Goal: Transaction & Acquisition: Purchase product/service

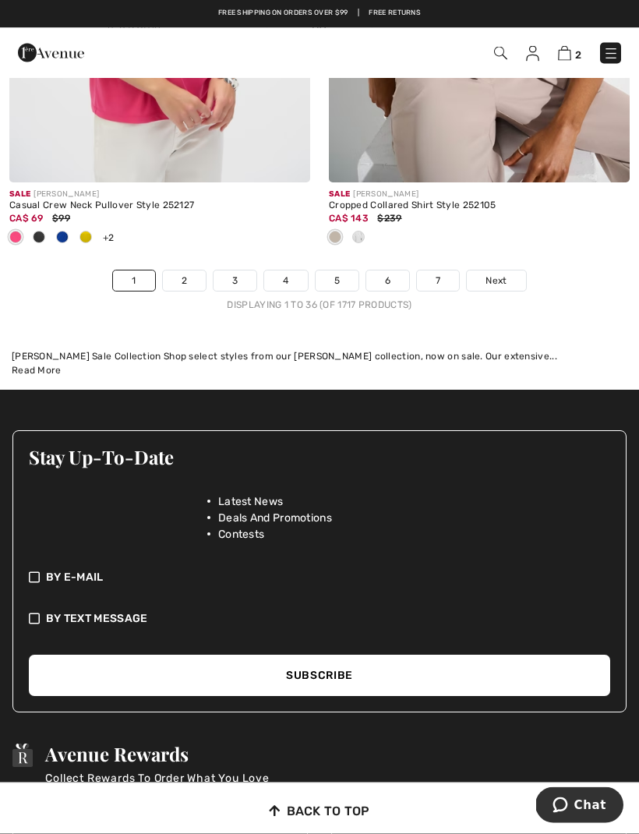
scroll to position [9894, 0]
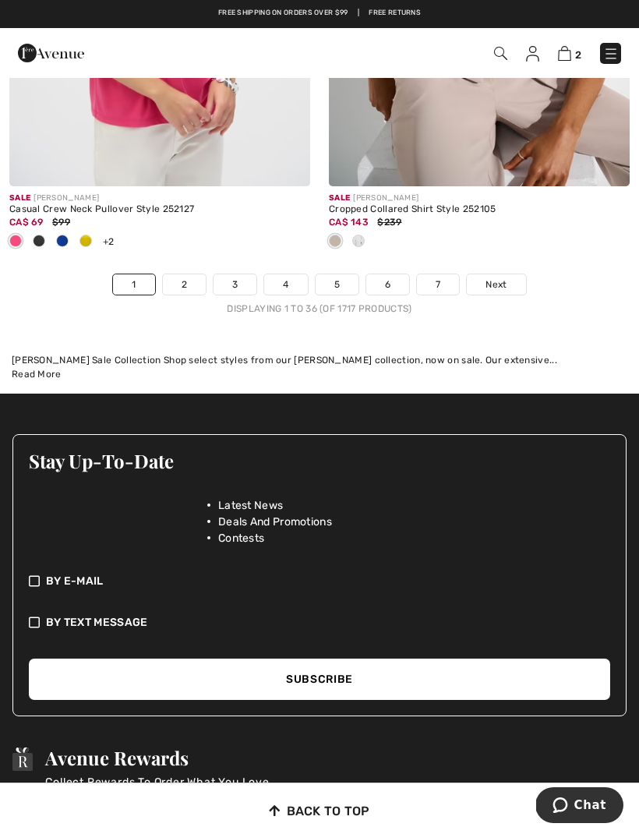
click at [190, 274] on link "2" at bounding box center [184, 284] width 43 height 20
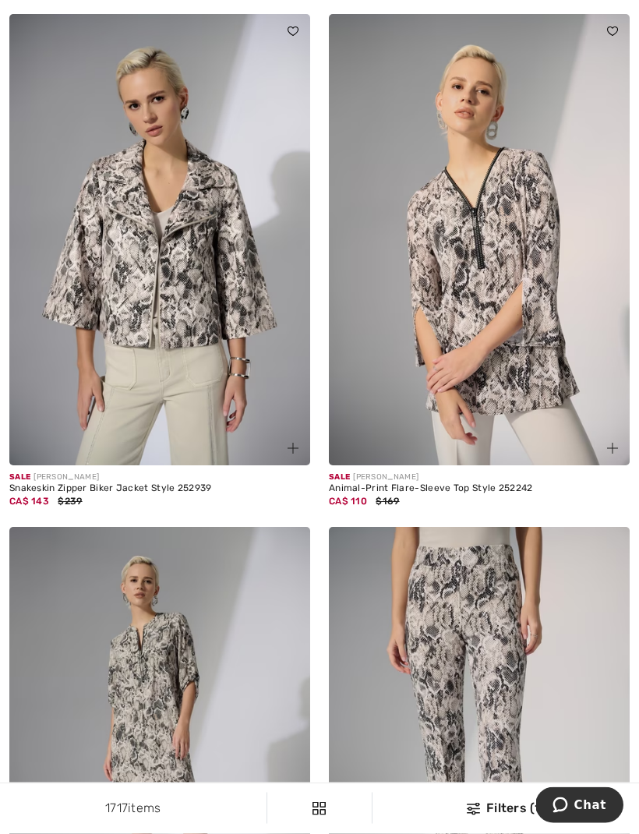
scroll to position [778, 0]
click at [519, 338] on img at bounding box center [479, 239] width 301 height 451
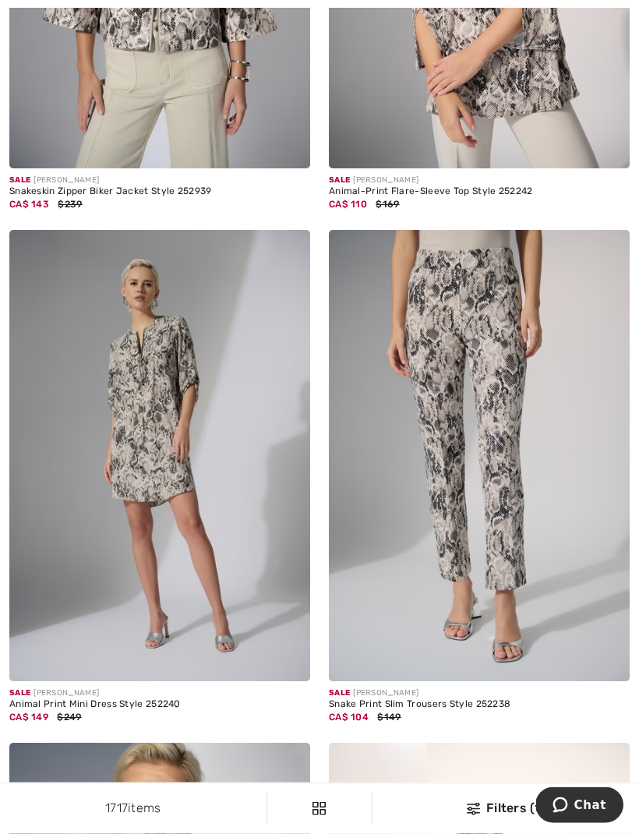
scroll to position [1111, 0]
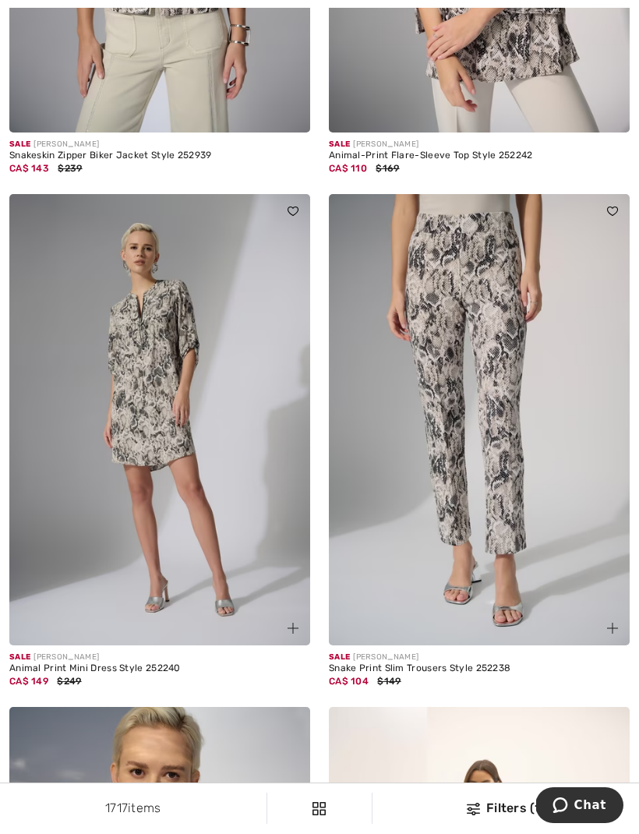
click at [514, 425] on img at bounding box center [479, 419] width 301 height 451
click at [508, 372] on img at bounding box center [479, 419] width 301 height 451
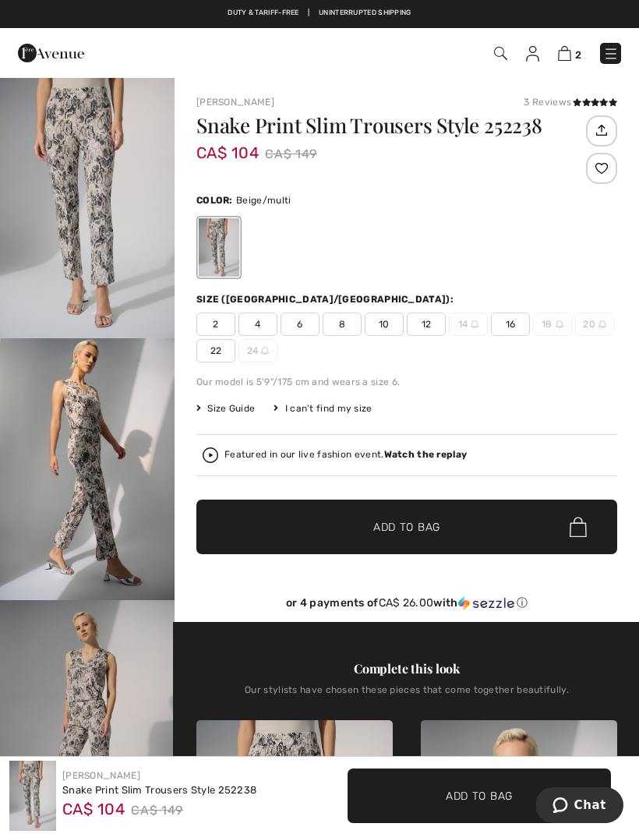
click at [517, 326] on span "16" at bounding box center [510, 324] width 39 height 23
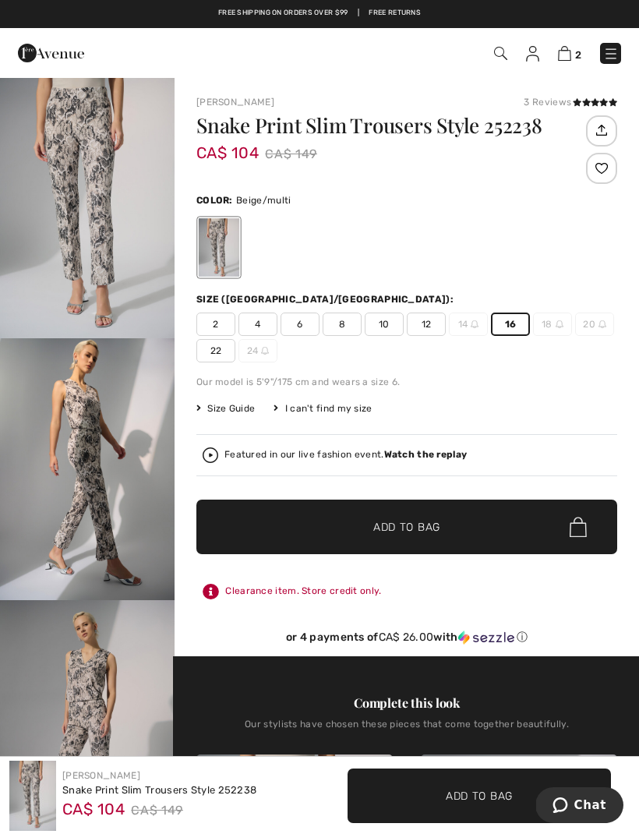
click at [416, 530] on span "Add to Bag" at bounding box center [406, 527] width 67 height 16
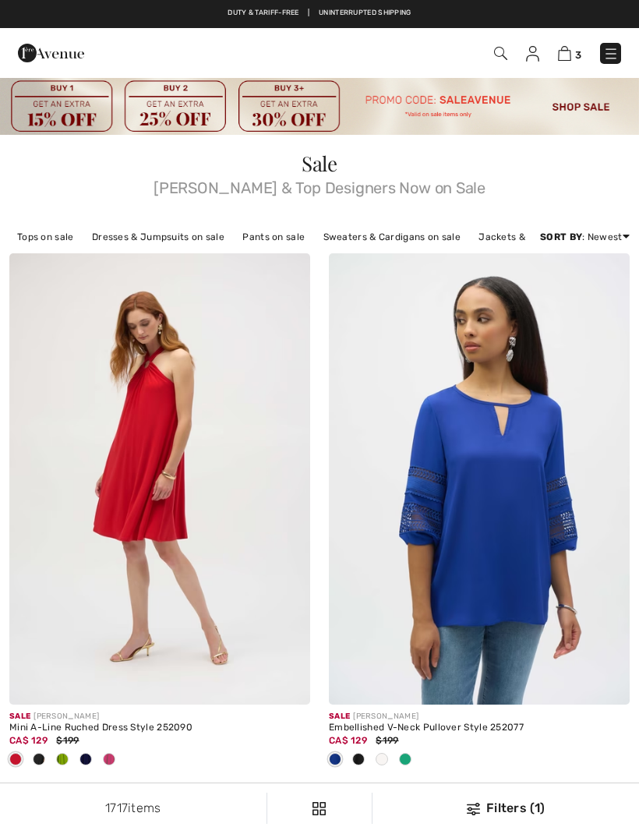
checkbox input "true"
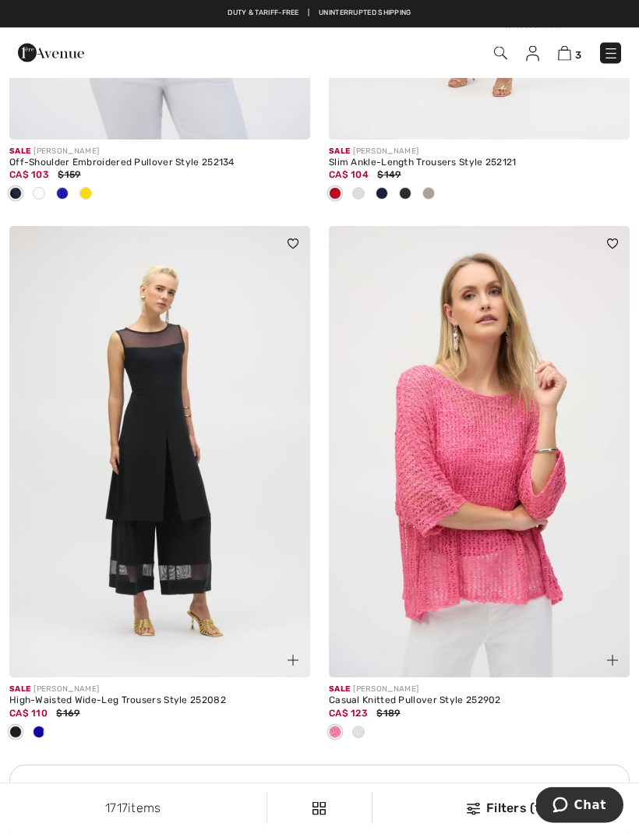
scroll to position [6243, 0]
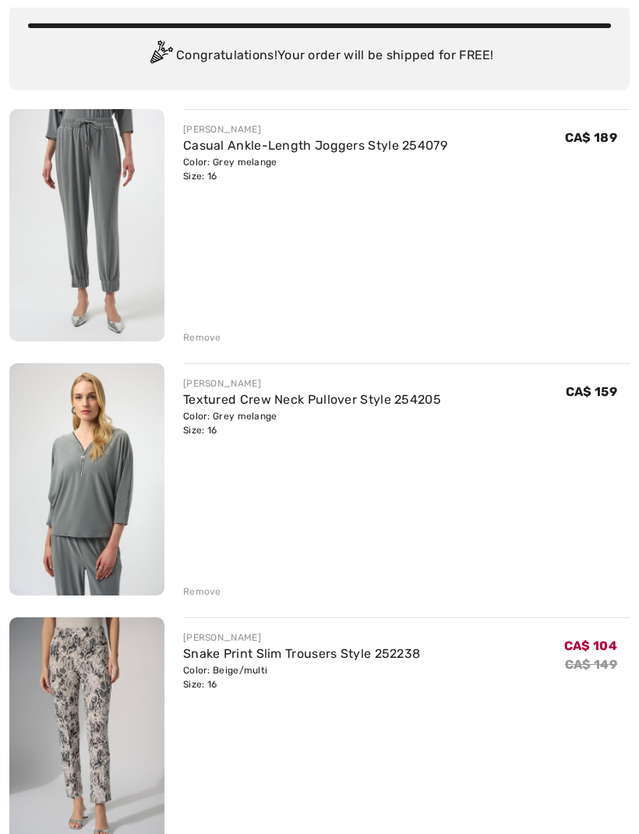
scroll to position [122, 0]
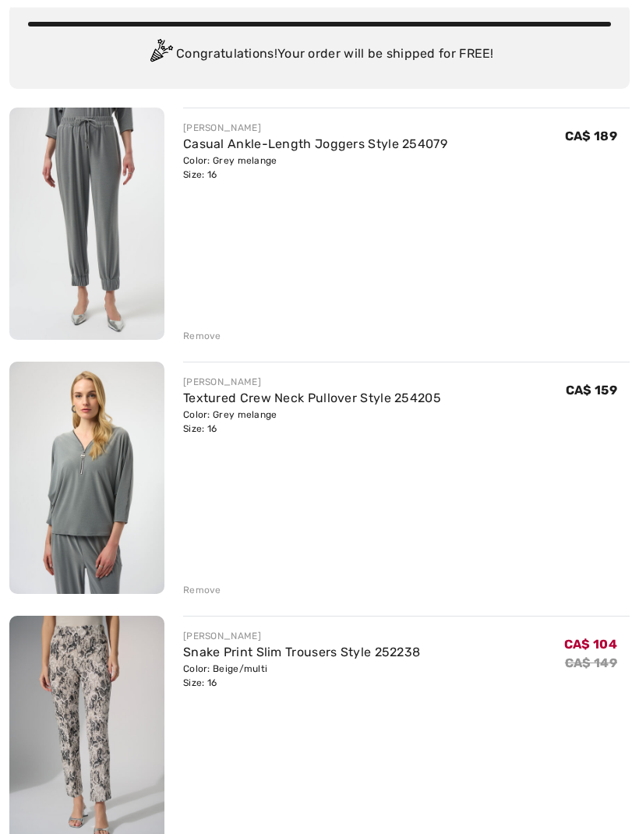
click at [208, 596] on div "Remove" at bounding box center [202, 591] width 38 height 14
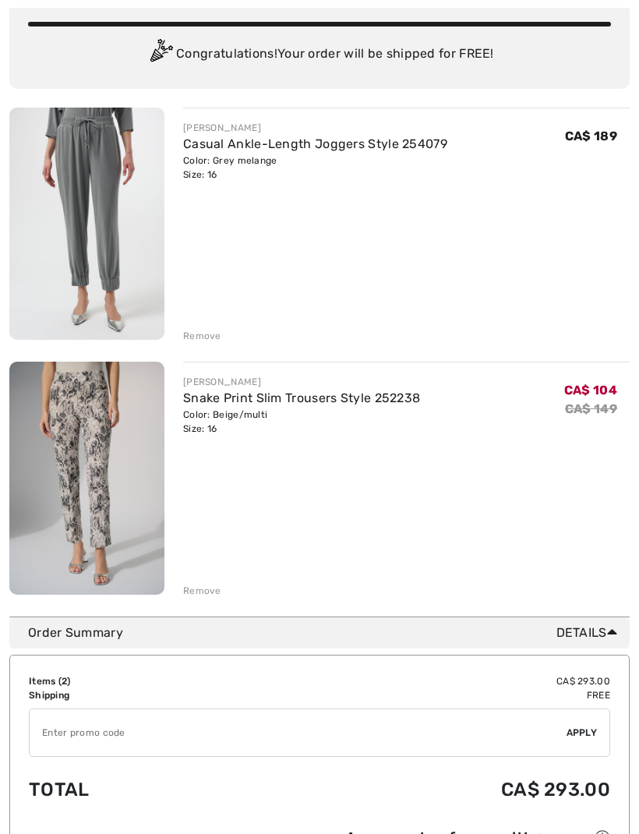
click at [199, 345] on div "JOSEPH RIBKOFF Casual Ankle-Length Joggers Style 254079 Color: Grey melange Siz…" at bounding box center [319, 353] width 620 height 490
click at [200, 342] on div "Remove" at bounding box center [202, 336] width 38 height 14
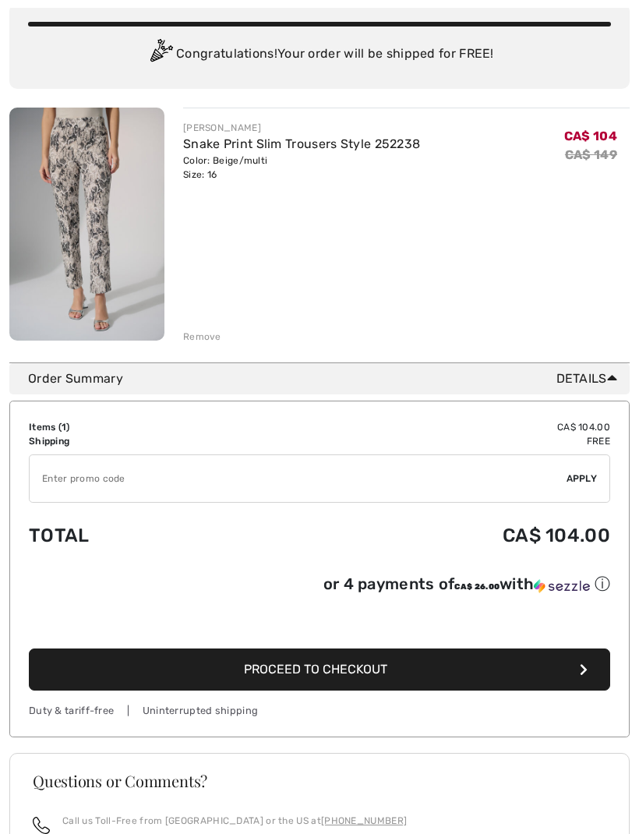
click at [197, 335] on div "Remove" at bounding box center [202, 337] width 38 height 14
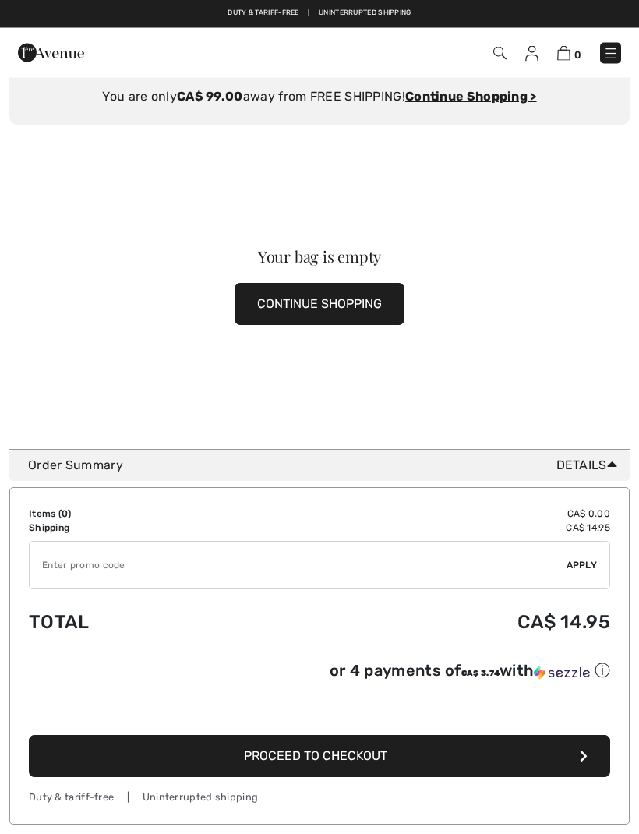
scroll to position [0, 0]
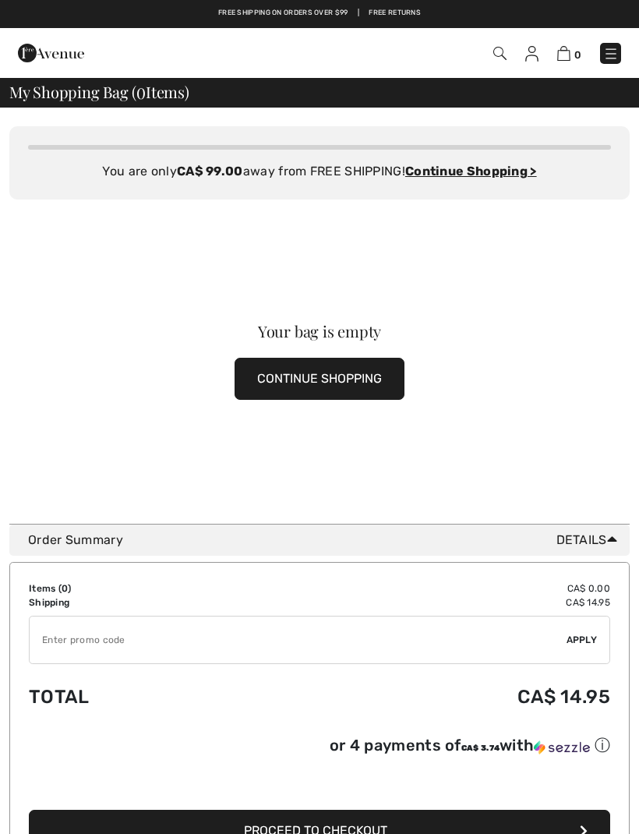
click at [612, 54] on img at bounding box center [611, 54] width 16 height 16
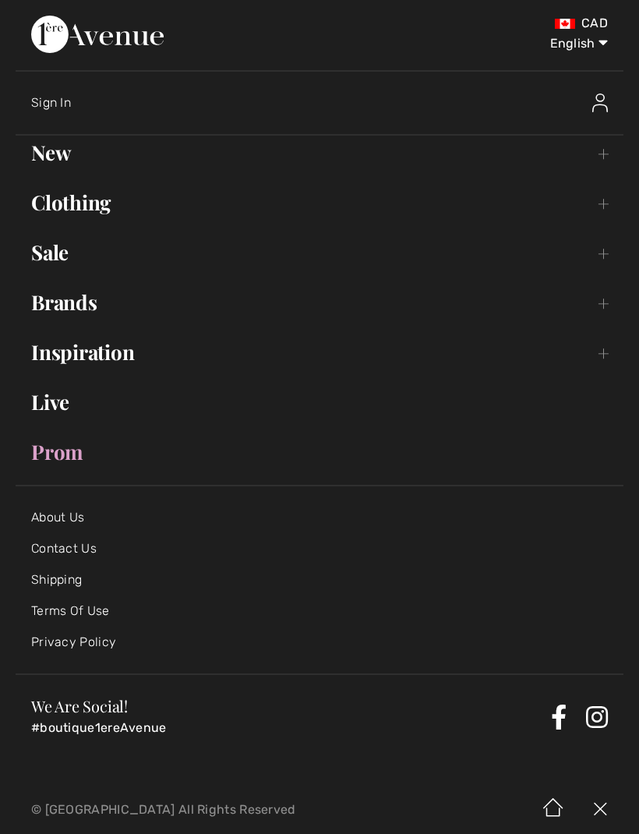
click at [60, 159] on link "New Toggle submenu" at bounding box center [320, 153] width 608 height 34
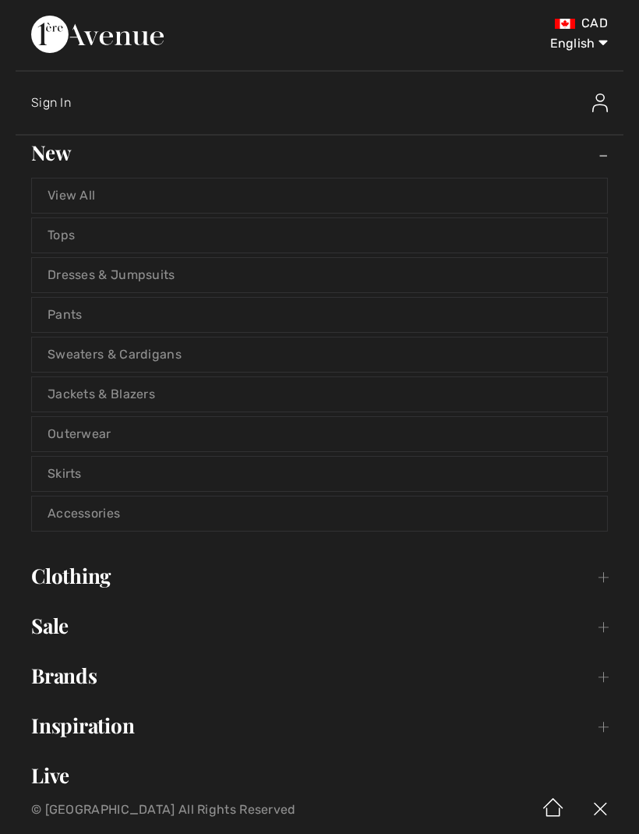
click at [90, 197] on link "View All" at bounding box center [319, 196] width 575 height 34
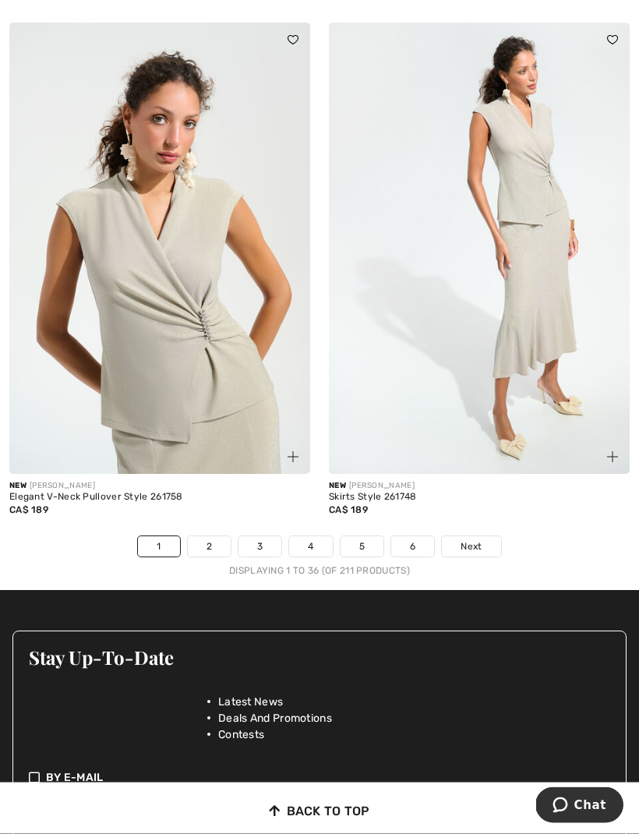
scroll to position [9355, 0]
click at [207, 536] on link "2" at bounding box center [209, 546] width 43 height 20
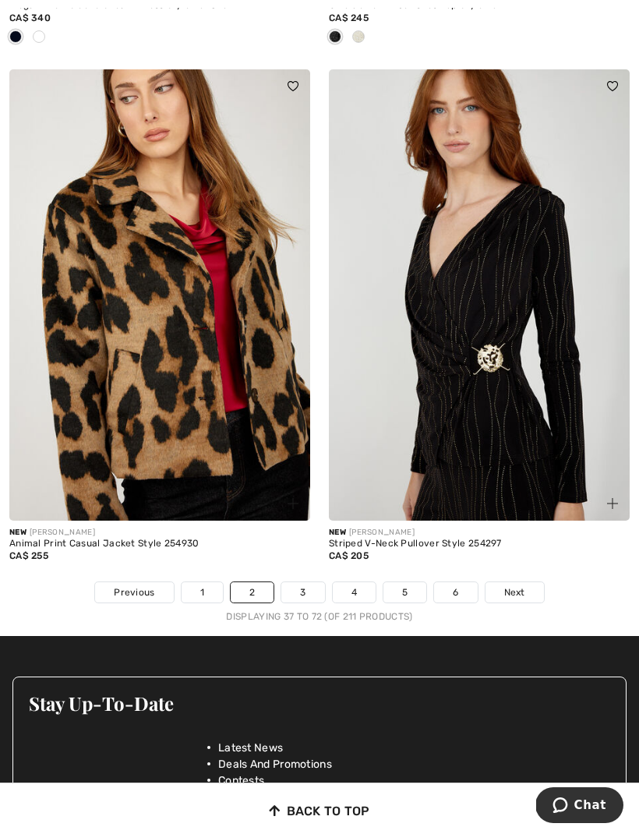
scroll to position [9769, 0]
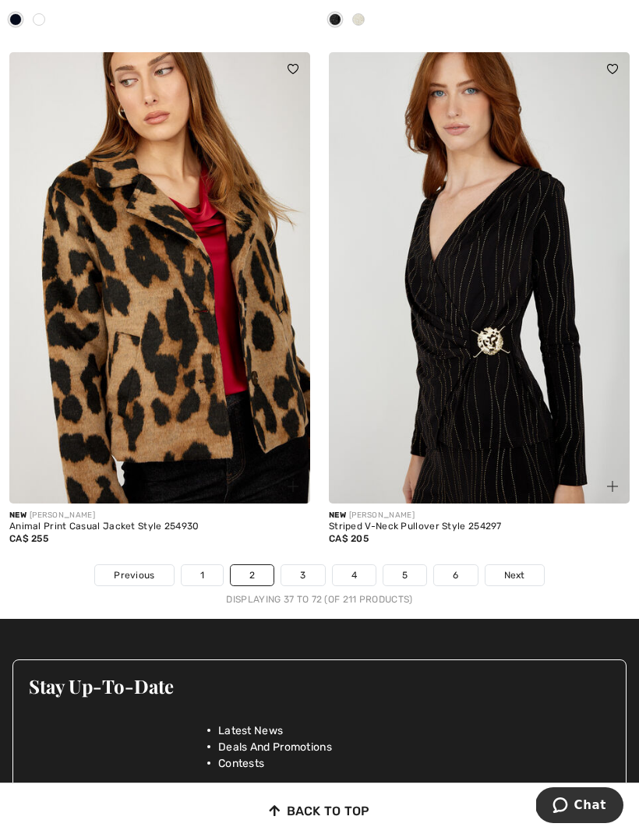
click at [304, 571] on link "3" at bounding box center [302, 575] width 43 height 20
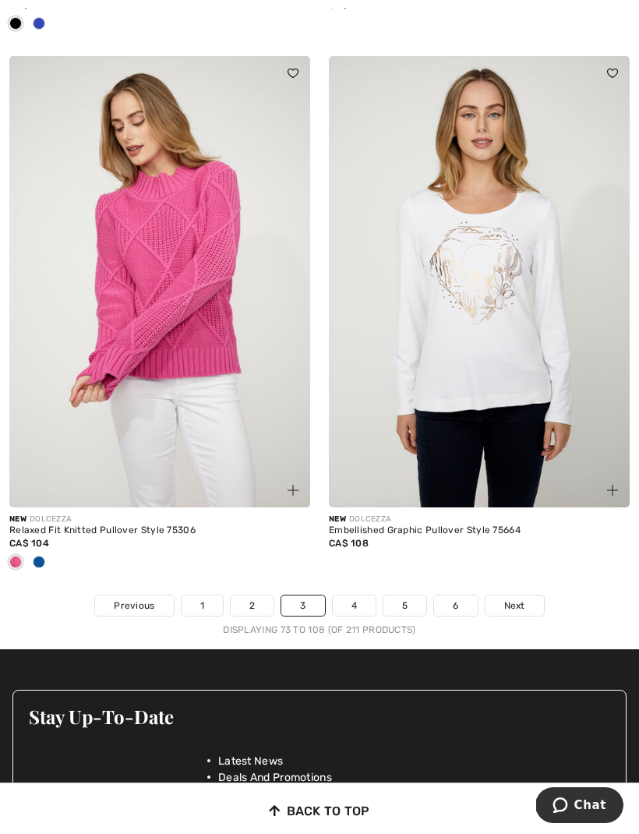
scroll to position [9645, 0]
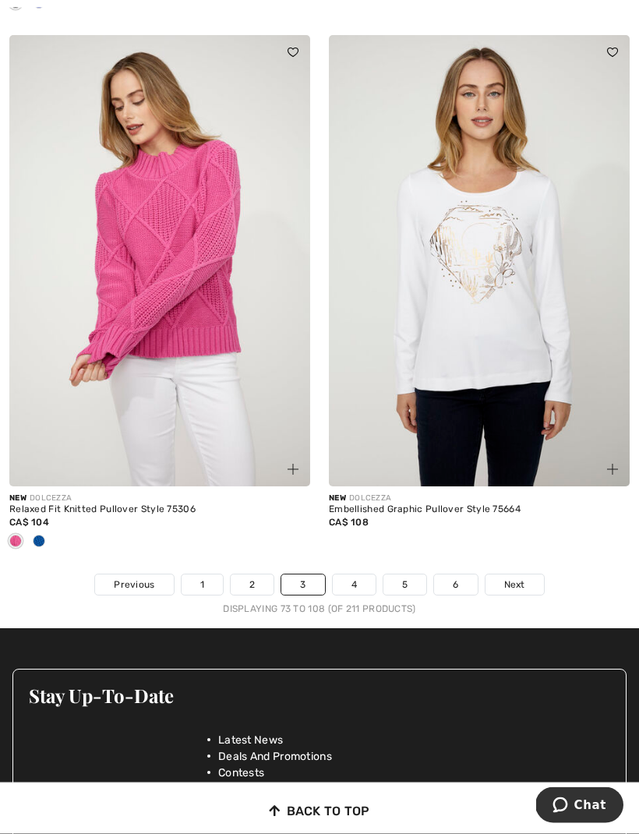
click at [351, 575] on link "4" at bounding box center [354, 585] width 43 height 20
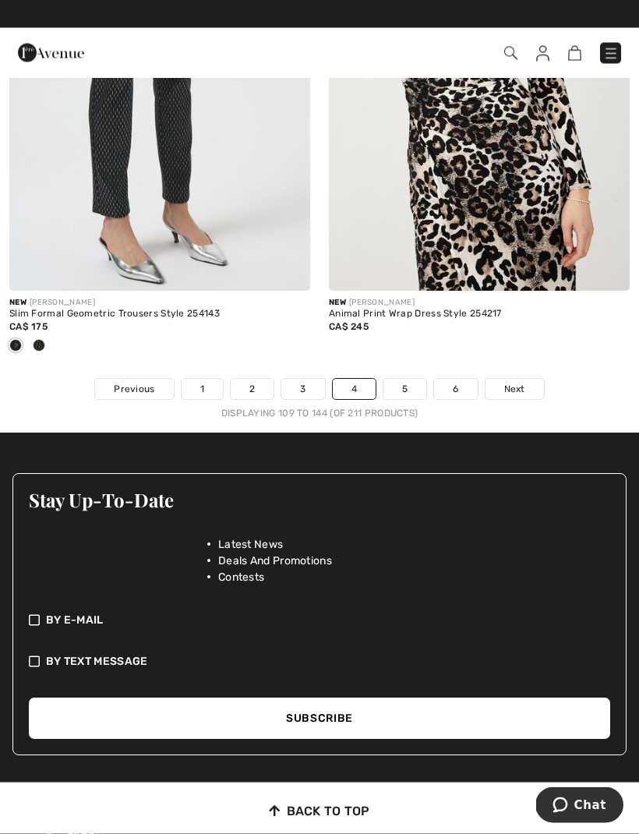
scroll to position [9563, 0]
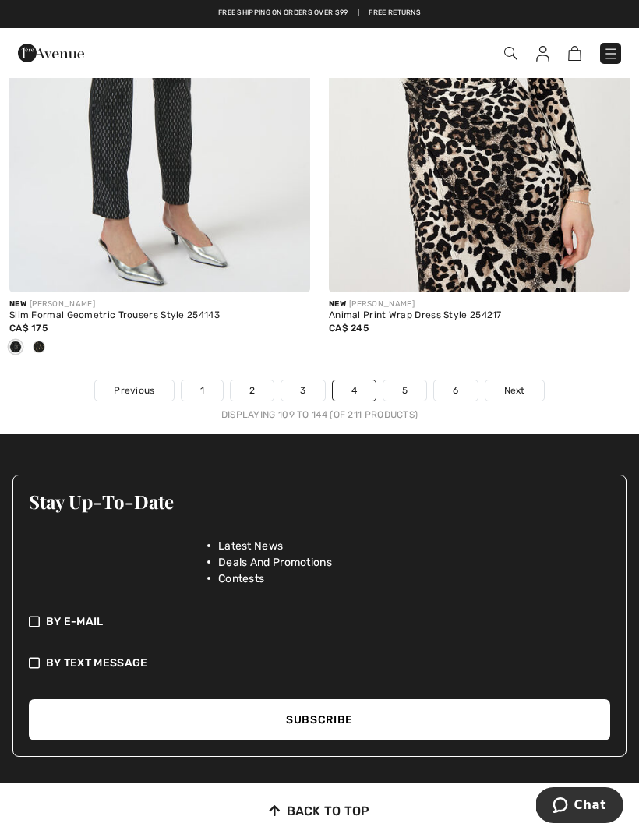
click at [405, 387] on link "5" at bounding box center [405, 390] width 43 height 20
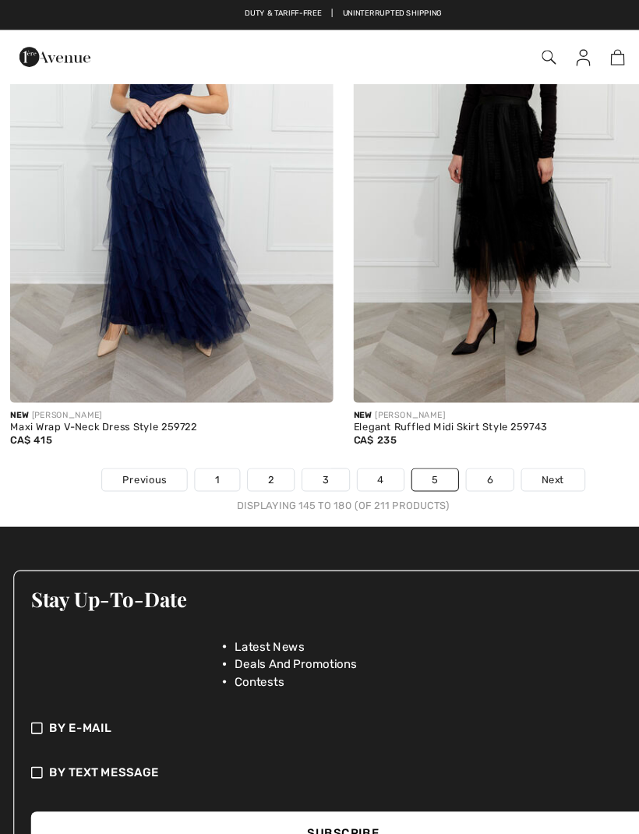
scroll to position [9792, 0]
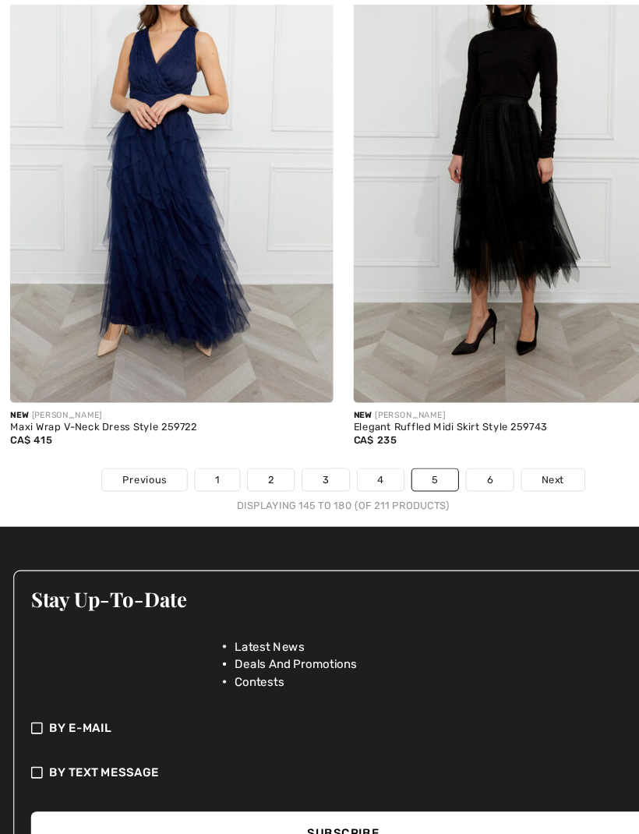
click at [460, 440] on link "6" at bounding box center [455, 450] width 43 height 20
click at [463, 440] on link "6" at bounding box center [455, 450] width 43 height 20
